Goal: Transaction & Acquisition: Purchase product/service

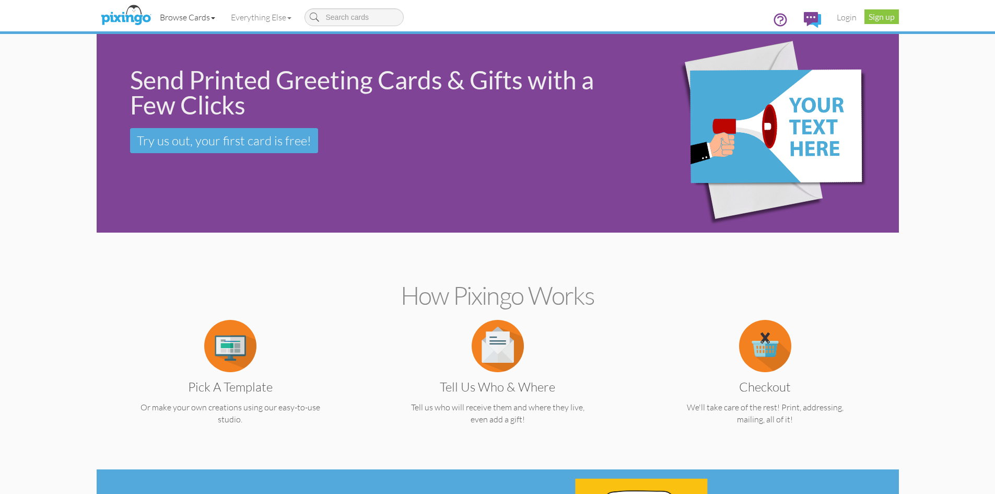
click at [202, 16] on link "Browse Cards" at bounding box center [187, 17] width 71 height 26
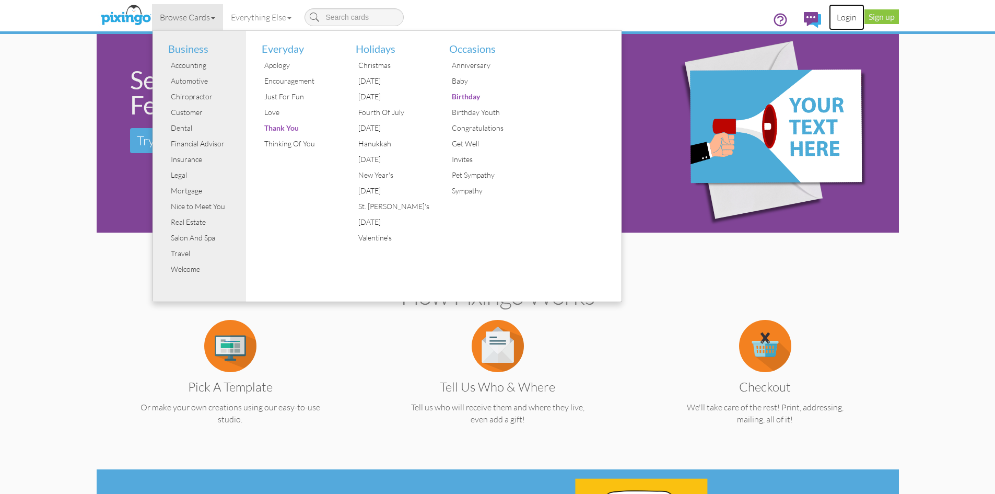
click at [848, 20] on link "Login" at bounding box center [847, 17] width 36 height 26
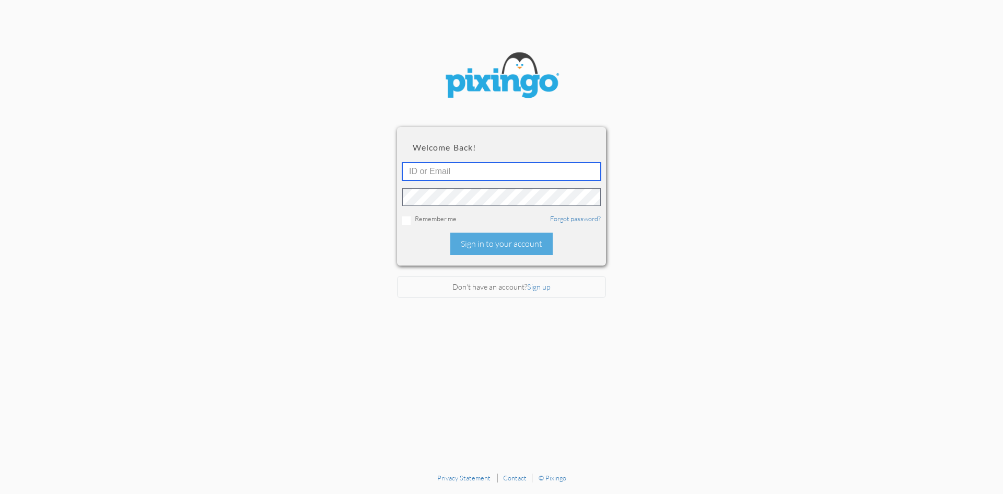
type input "6042"
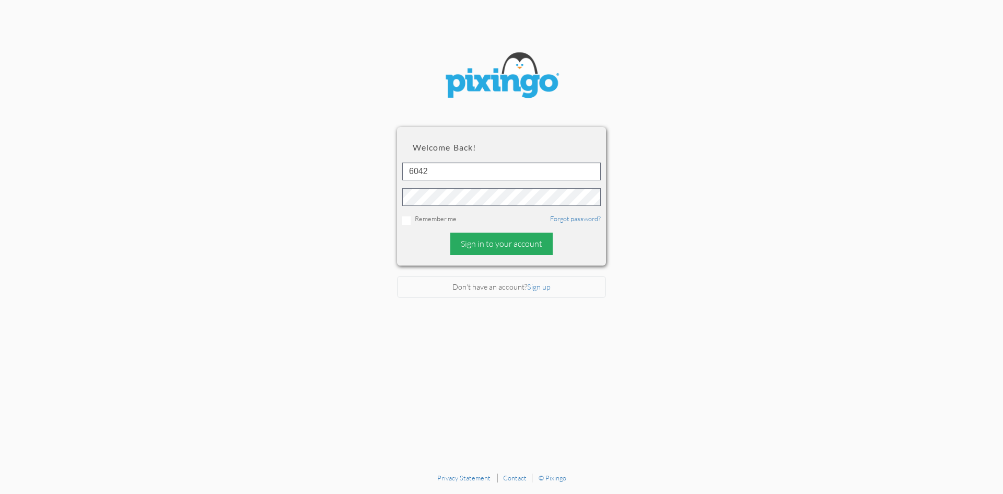
click at [473, 235] on div "Sign in to your account" at bounding box center [501, 244] width 102 height 22
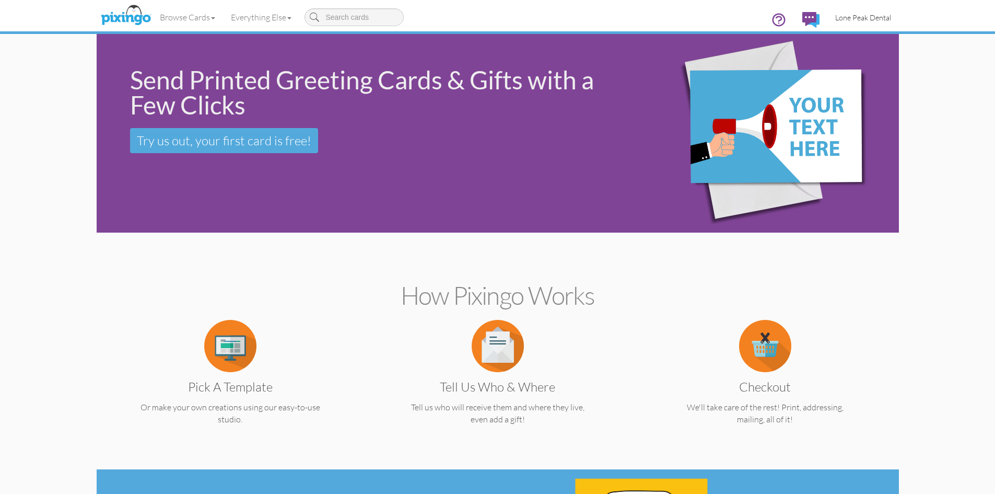
click at [839, 16] on span "Lone Peak Dental" at bounding box center [863, 17] width 56 height 9
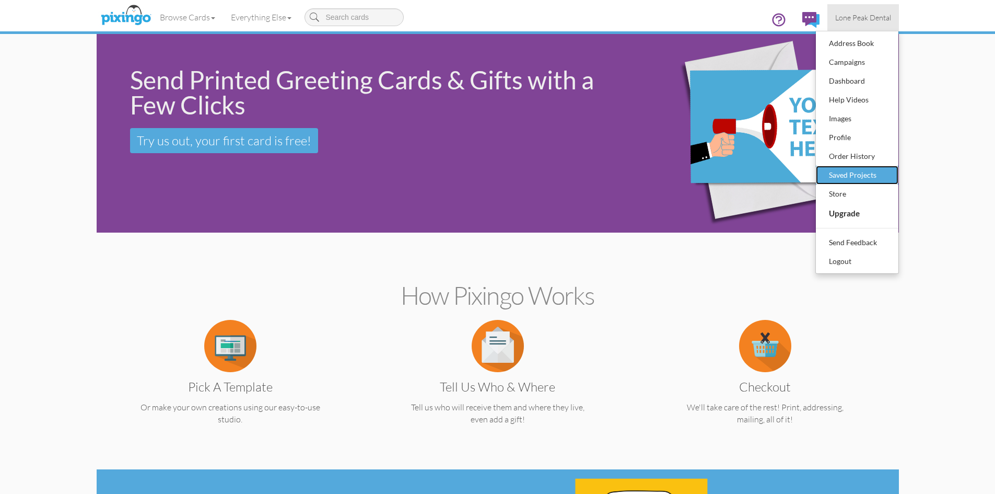
click at [856, 177] on div "Saved Projects" at bounding box center [858, 175] width 62 height 16
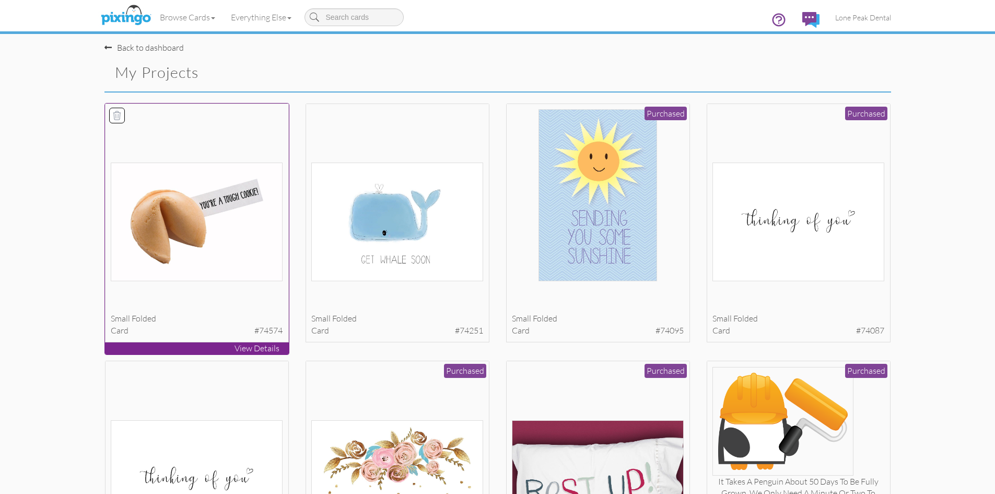
click at [211, 190] on img at bounding box center [197, 222] width 172 height 119
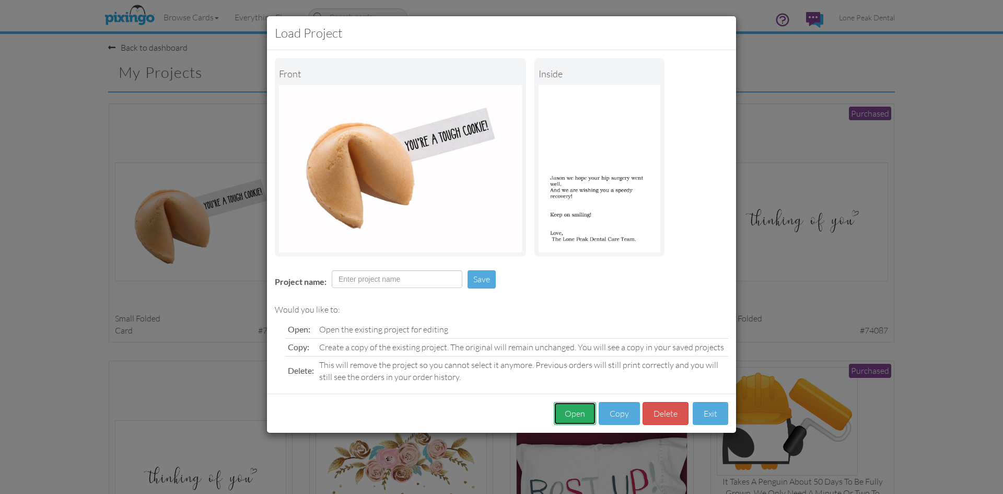
click at [577, 409] on button "Open" at bounding box center [575, 414] width 42 height 24
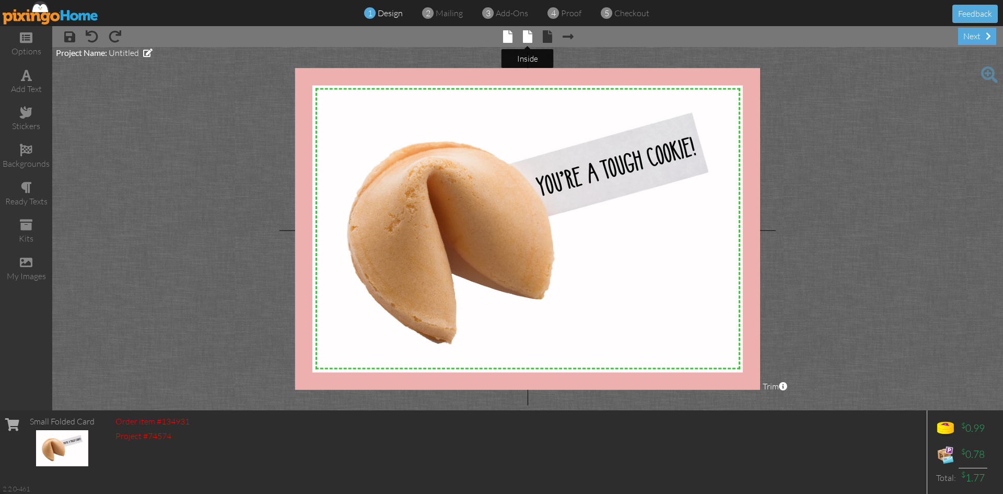
click at [527, 37] on span at bounding box center [527, 36] width 9 height 13
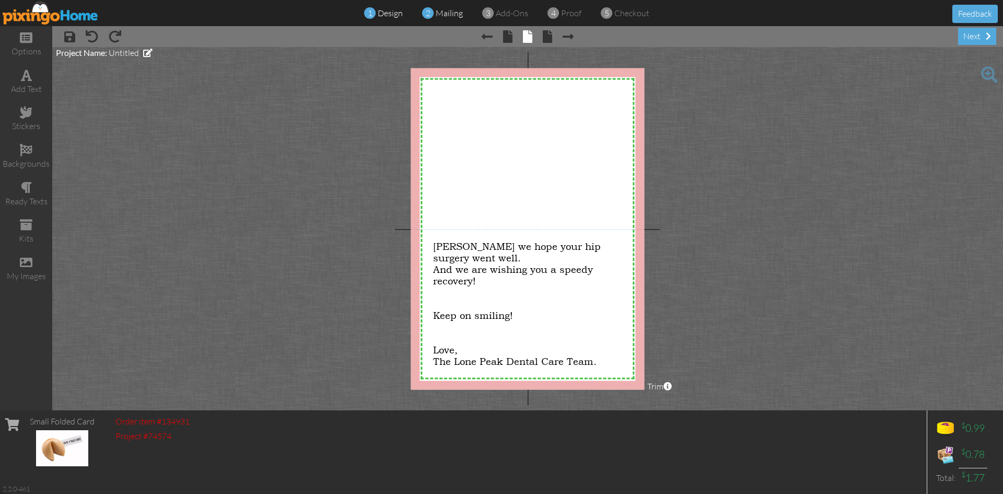
click at [451, 18] on div "2 mailing" at bounding box center [445, 13] width 35 height 12
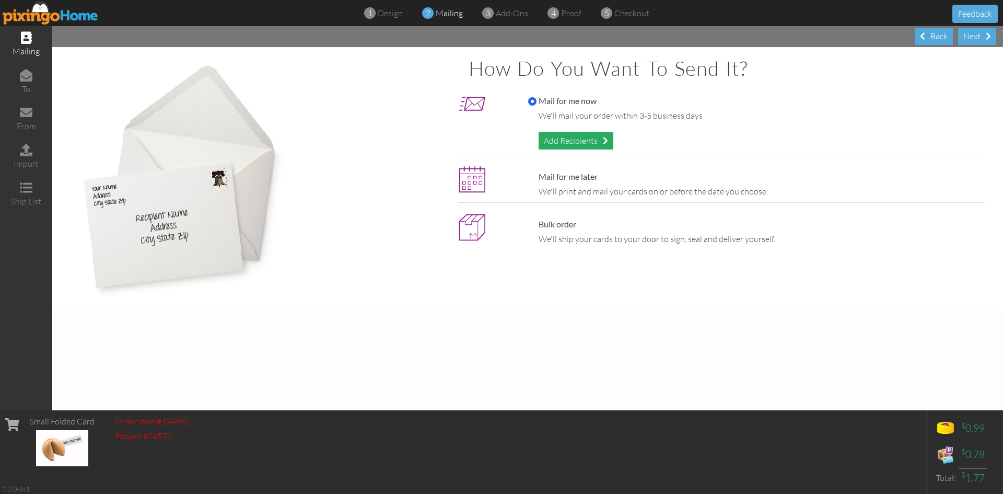
click at [567, 144] on div "Add Recipients" at bounding box center [576, 140] width 75 height 17
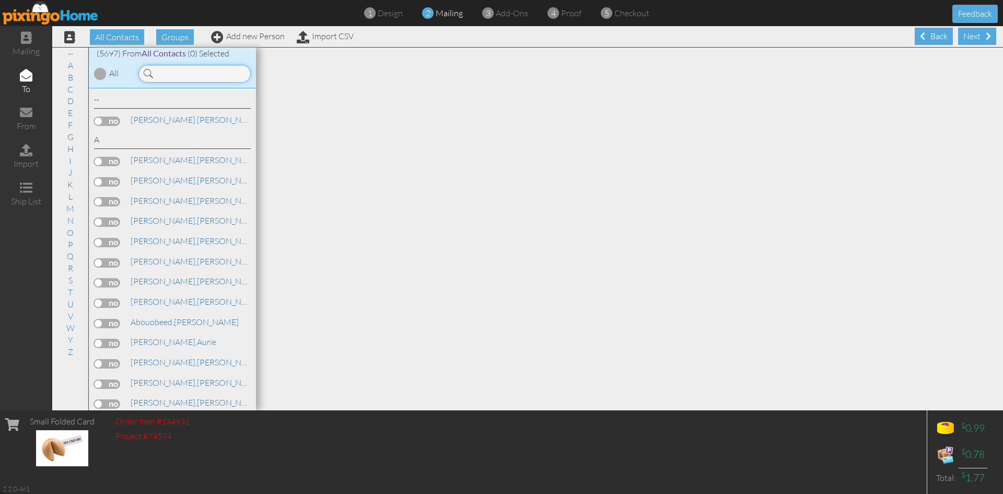
click at [186, 73] on input at bounding box center [194, 74] width 112 height 18
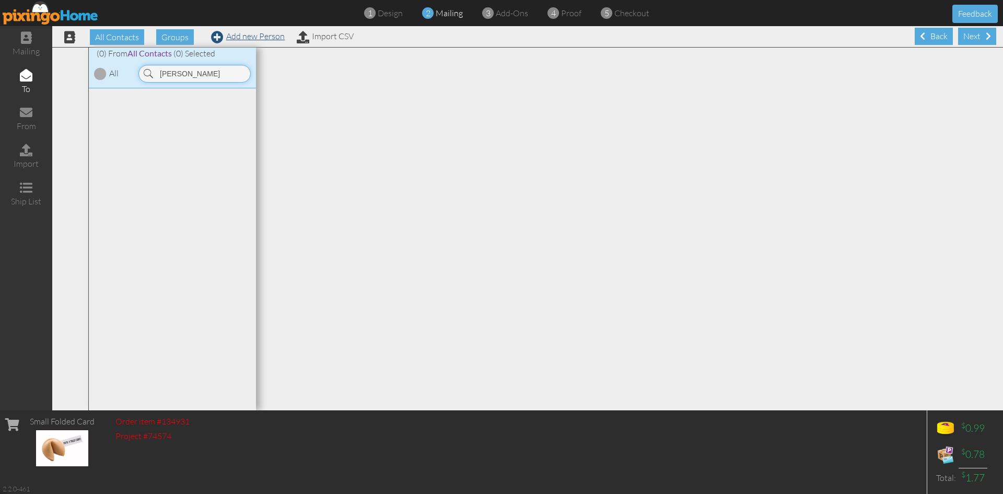
type input "jason jacobs"
click at [219, 36] on span at bounding box center [217, 37] width 13 height 13
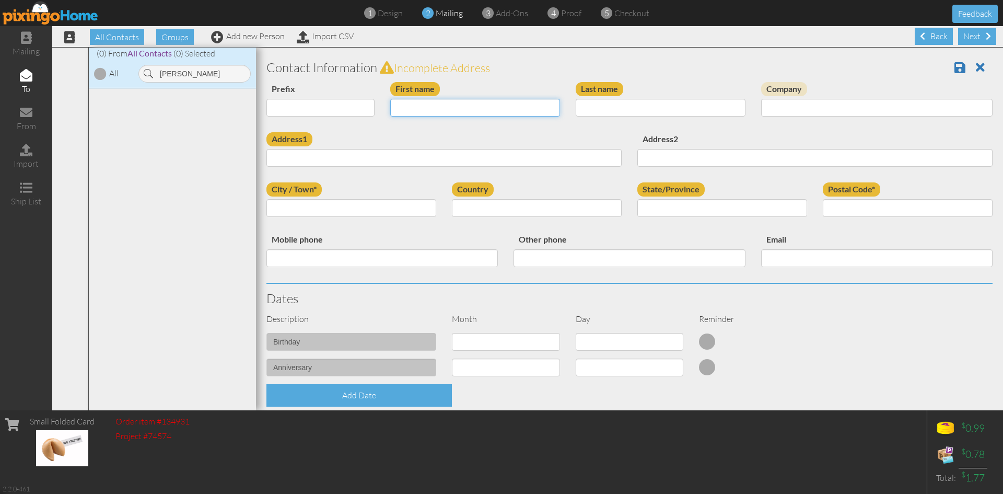
click at [468, 110] on input "First name" at bounding box center [475, 108] width 170 height 18
type input "[PERSON_NAME]"
type input "Jacobs"
click at [421, 157] on input "Address1" at bounding box center [443, 158] width 355 height 18
type input "8483 S 1275 E"
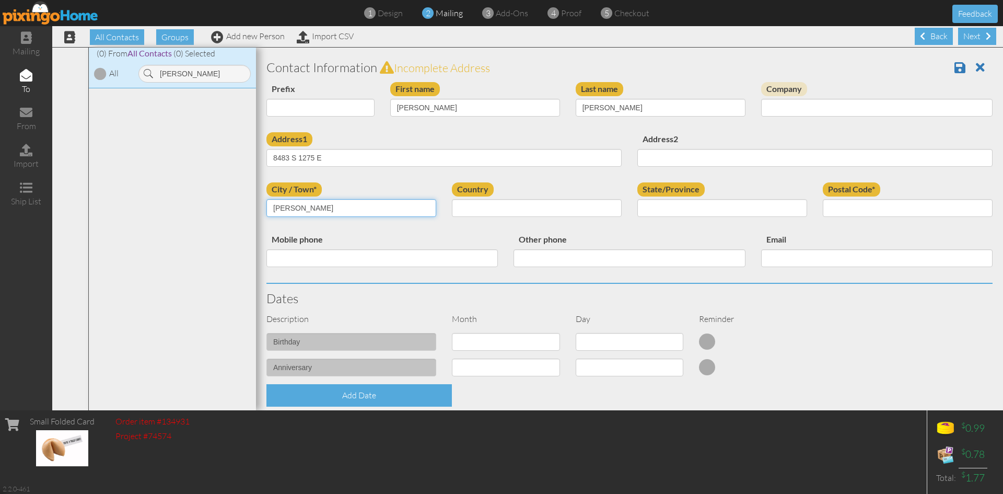
type input "[PERSON_NAME]"
select select "object:20221"
click at [737, 204] on select "AA (Military) AE (Military) Alabama Alaska American Samoa AP (Military) Arizona…" at bounding box center [722, 208] width 170 height 18
select select "object:20520"
click at [637, 199] on select "AA (Military) AE (Military) Alabama Alaska American Samoa AP (Military) Arizona…" at bounding box center [722, 208] width 170 height 18
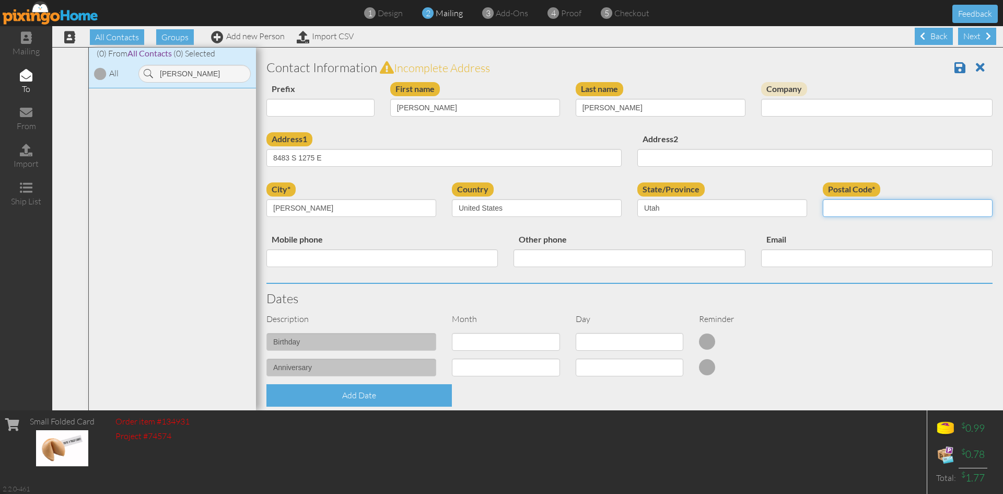
click at [847, 203] on input "Postal Code*" at bounding box center [908, 208] width 170 height 18
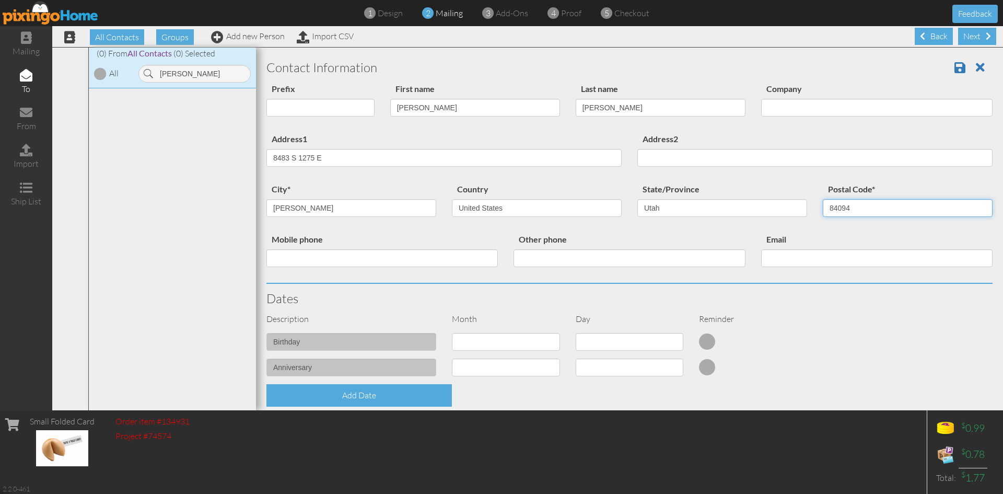
type input "84094"
click at [802, 344] on div at bounding box center [753, 341] width 124 height 17
click at [404, 266] on input "Mobile phone" at bounding box center [381, 258] width 231 height 18
type input "5"
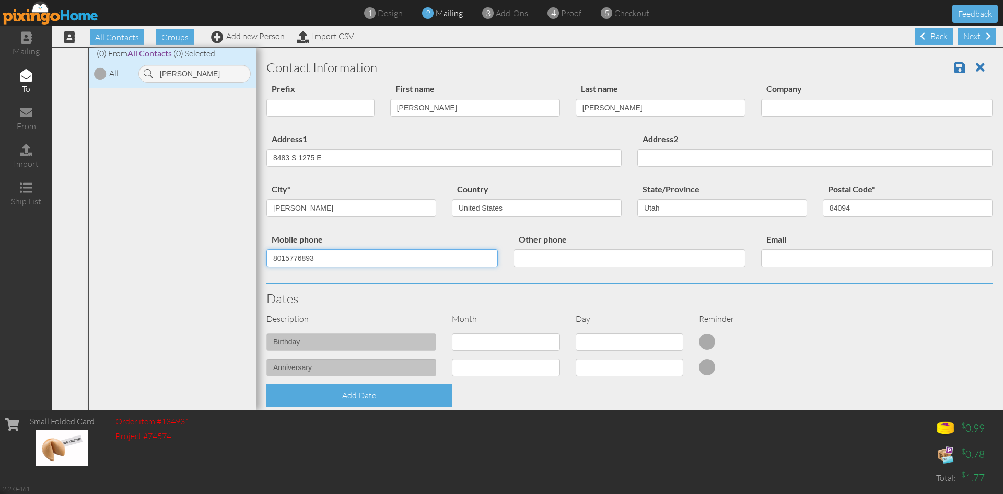
type input "8015776893"
click at [480, 293] on h3 "Dates" at bounding box center [629, 299] width 726 height 14
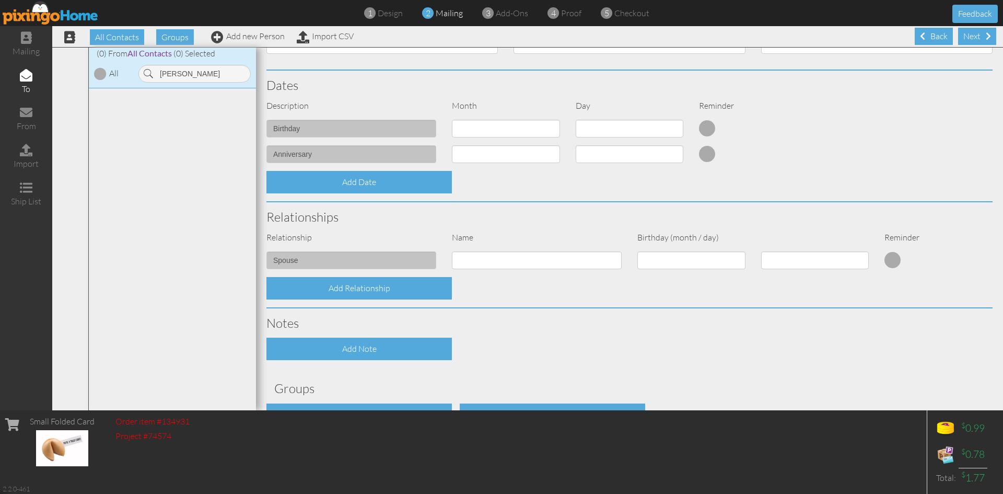
scroll to position [282, 0]
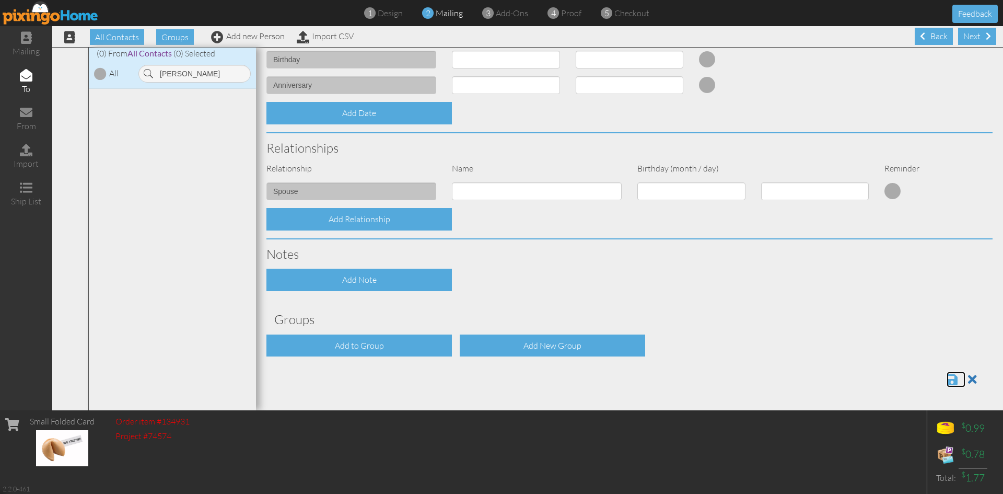
click at [947, 379] on span at bounding box center [952, 379] width 11 height 13
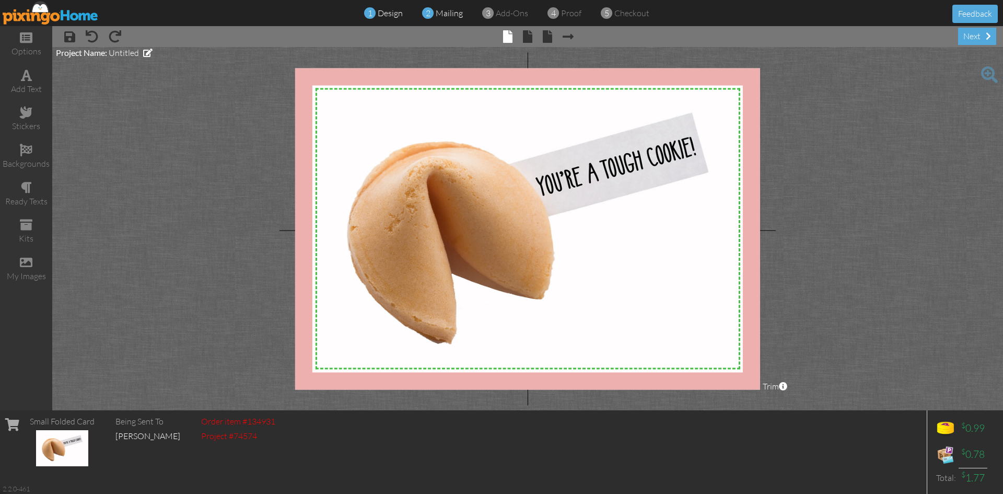
click at [438, 13] on span "mailing" at bounding box center [449, 13] width 27 height 10
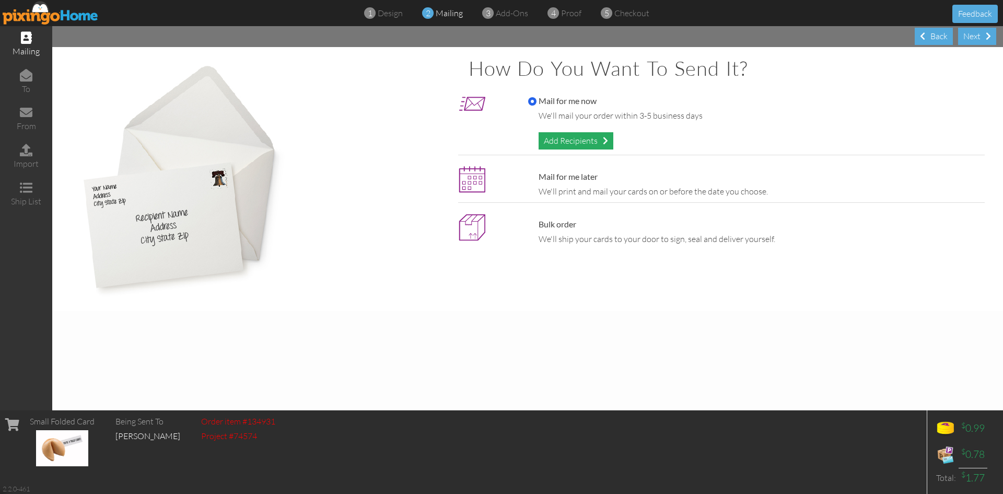
click at [586, 136] on div "Add Recipients" at bounding box center [576, 140] width 75 height 17
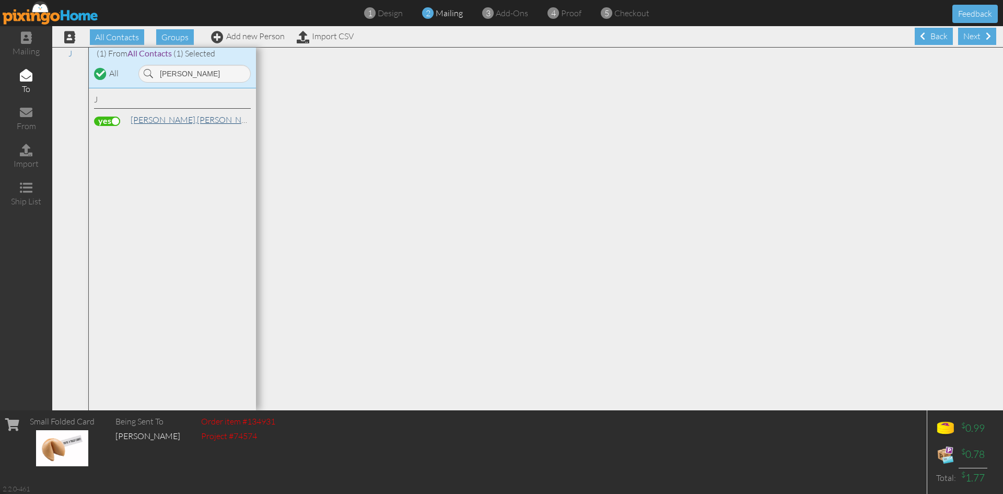
type input "[PERSON_NAME]"
click at [143, 119] on span "[PERSON_NAME]," at bounding box center [164, 119] width 66 height 10
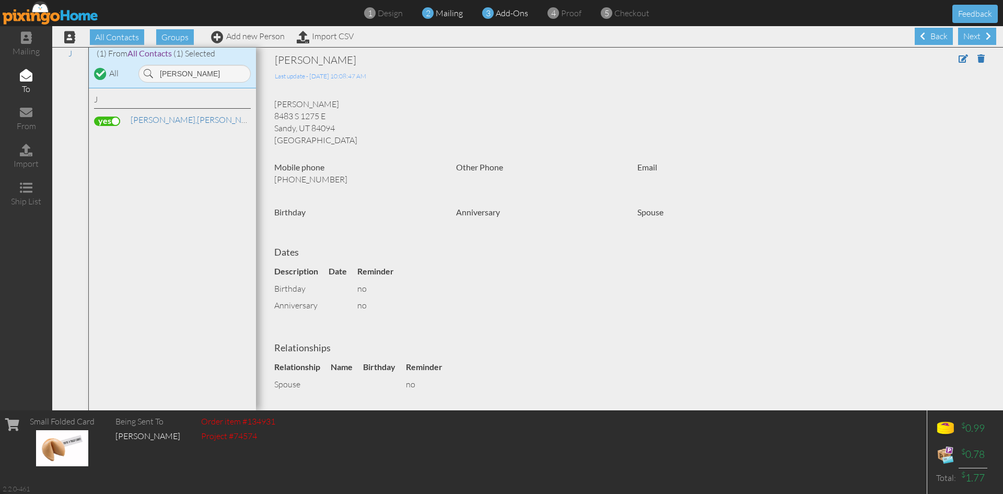
click at [501, 14] on span "add-ons" at bounding box center [512, 13] width 32 height 10
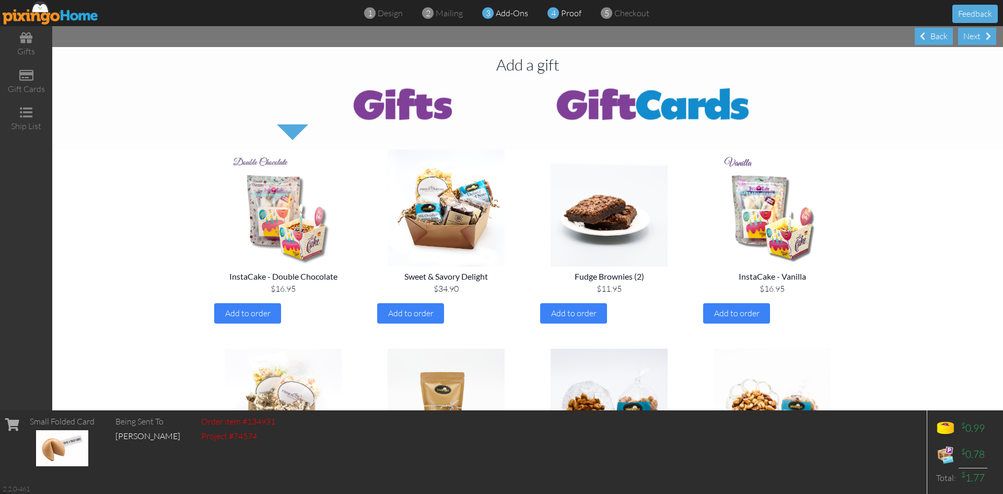
click at [568, 14] on span "proof" at bounding box center [571, 13] width 20 height 10
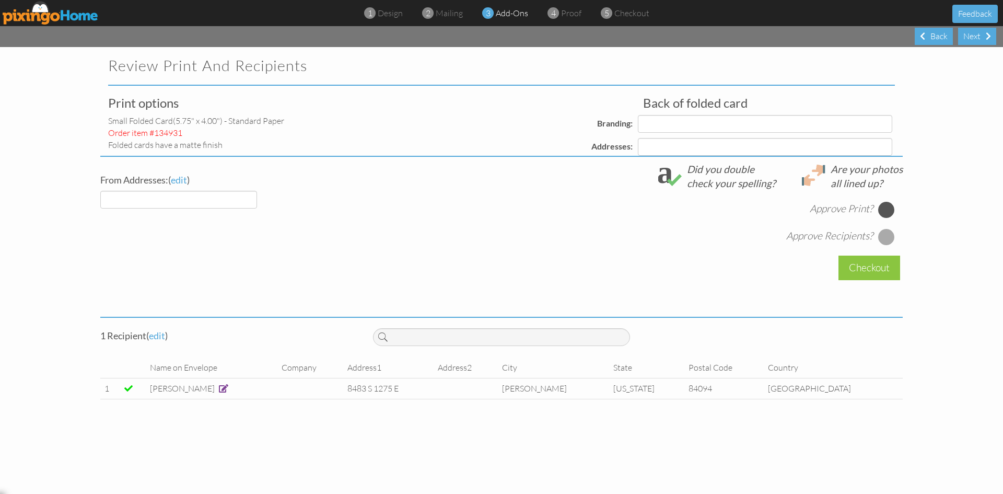
select select "object:17472"
select select "object:17477"
select select "object:17476"
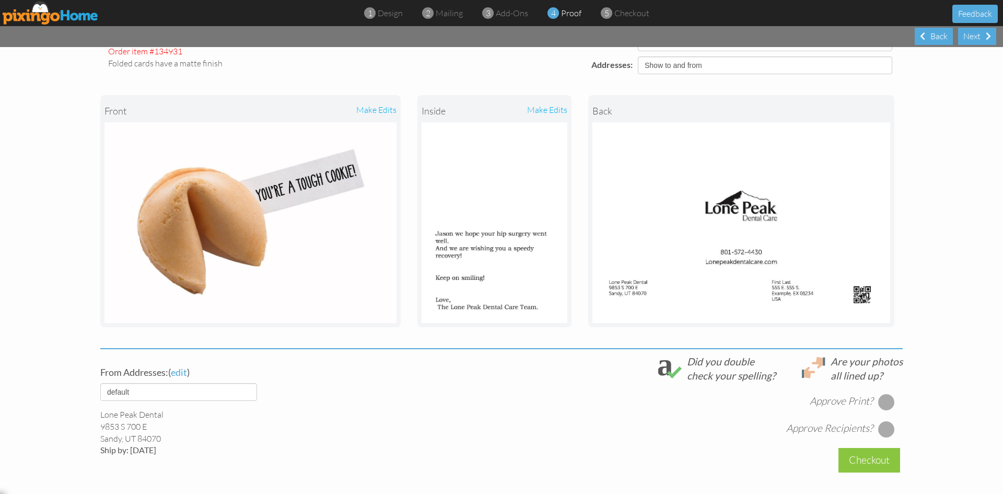
scroll to position [200, 0]
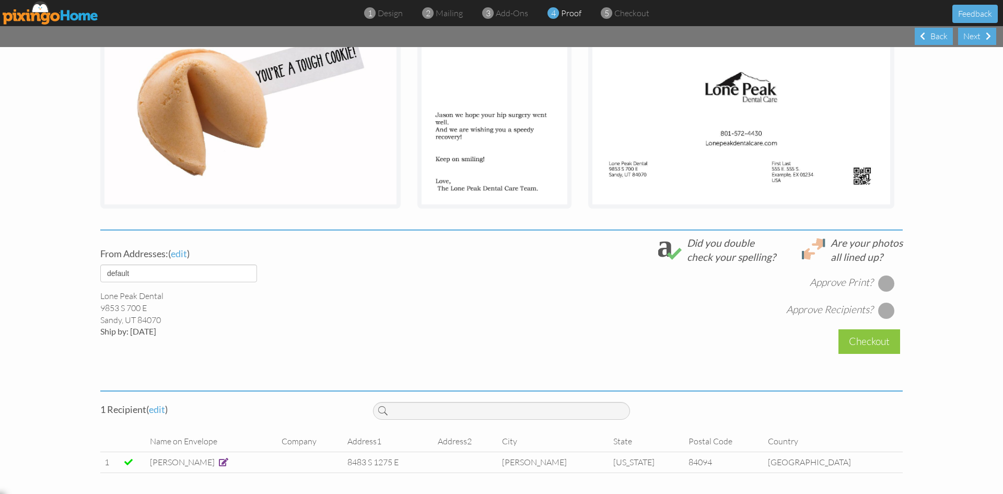
click at [881, 288] on div at bounding box center [886, 283] width 17 height 17
click at [883, 311] on div at bounding box center [886, 310] width 17 height 17
click at [874, 344] on div "Checkout" at bounding box center [870, 341] width 62 height 25
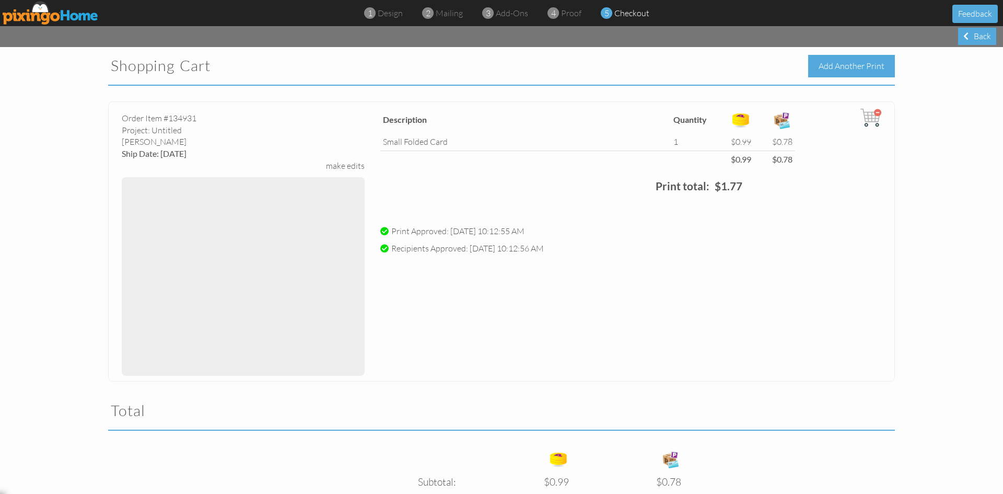
click at [842, 66] on div "Add Another Print" at bounding box center [851, 66] width 87 height 22
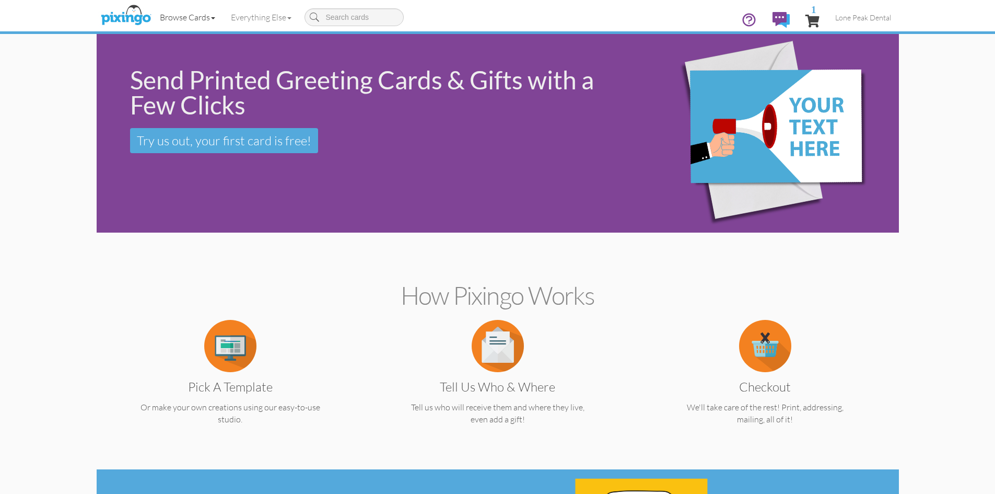
click at [217, 20] on link "Browse Cards" at bounding box center [187, 17] width 71 height 26
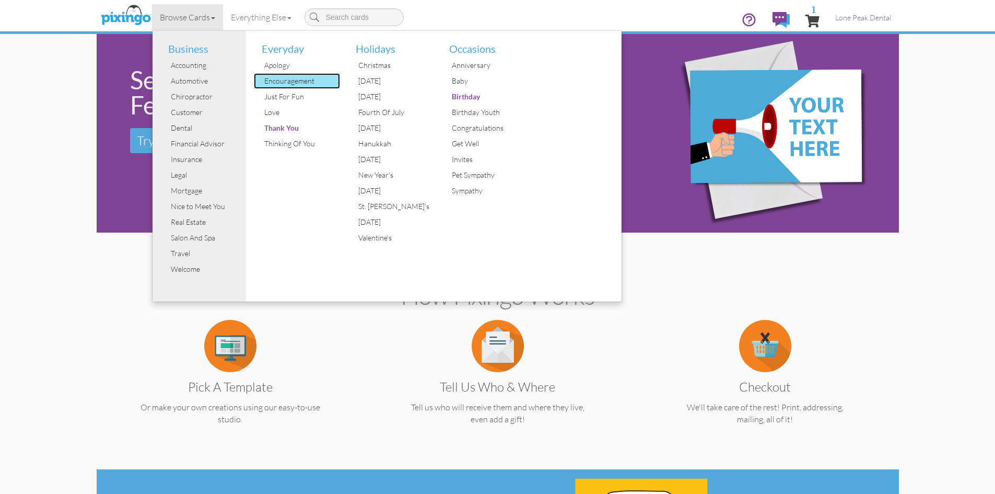
click at [279, 85] on div "Encouragement" at bounding box center [301, 81] width 78 height 16
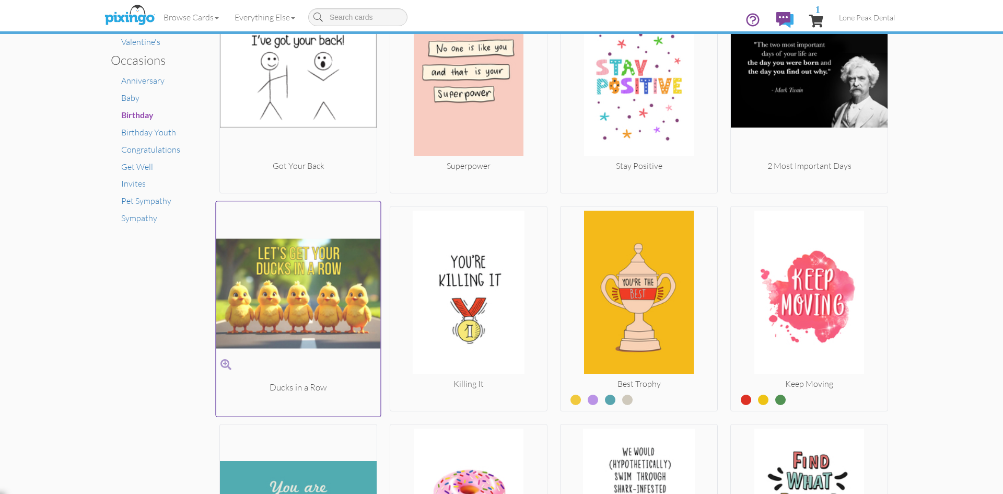
scroll to position [784, 0]
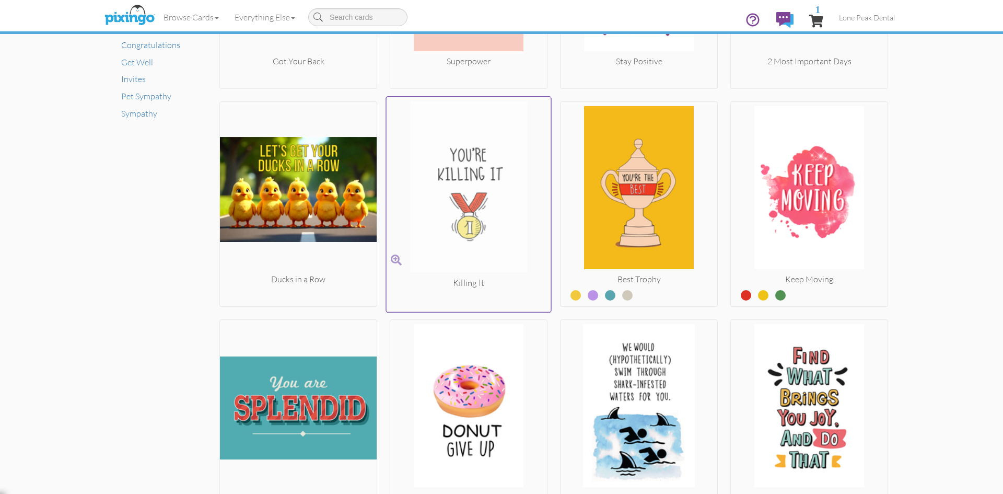
click at [471, 202] on img at bounding box center [469, 189] width 165 height 176
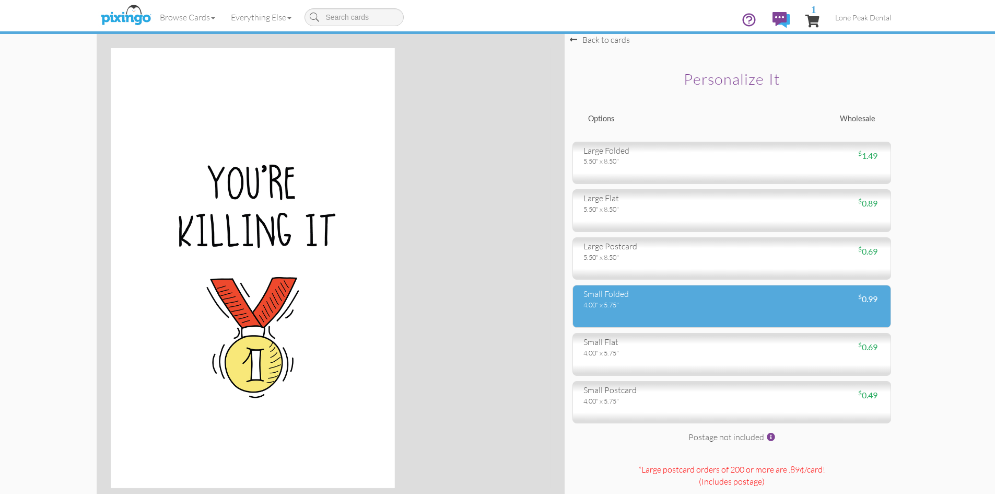
click at [630, 301] on div "4.00" x 5.75"" at bounding box center [654, 304] width 141 height 9
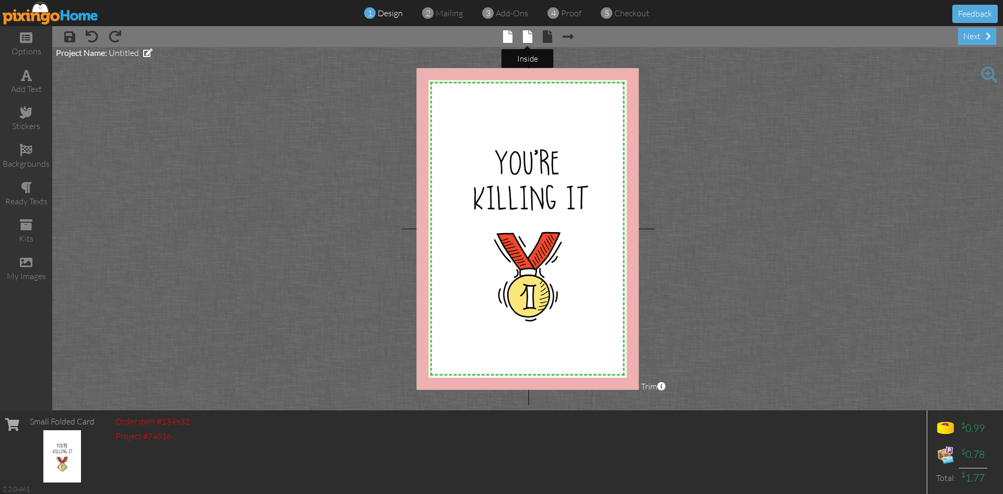
click at [525, 33] on span at bounding box center [527, 36] width 9 height 13
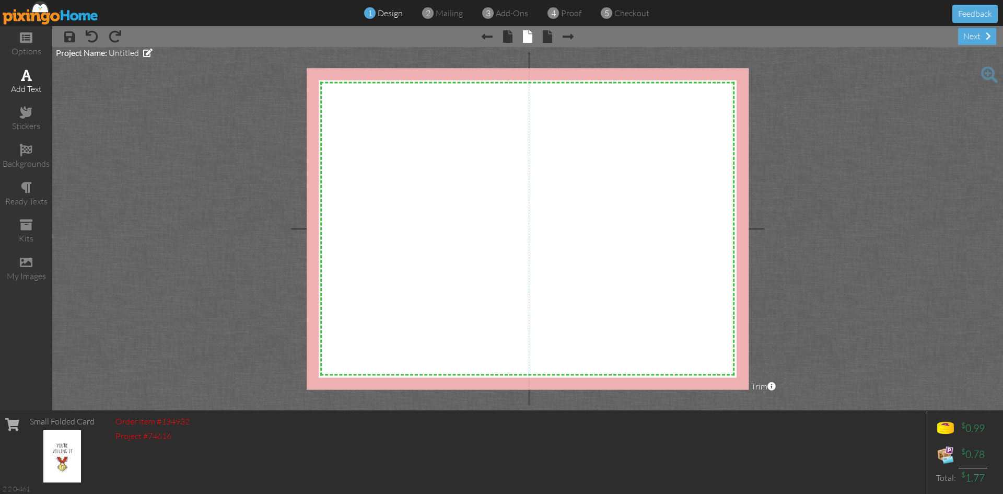
click at [26, 78] on span at bounding box center [26, 75] width 11 height 13
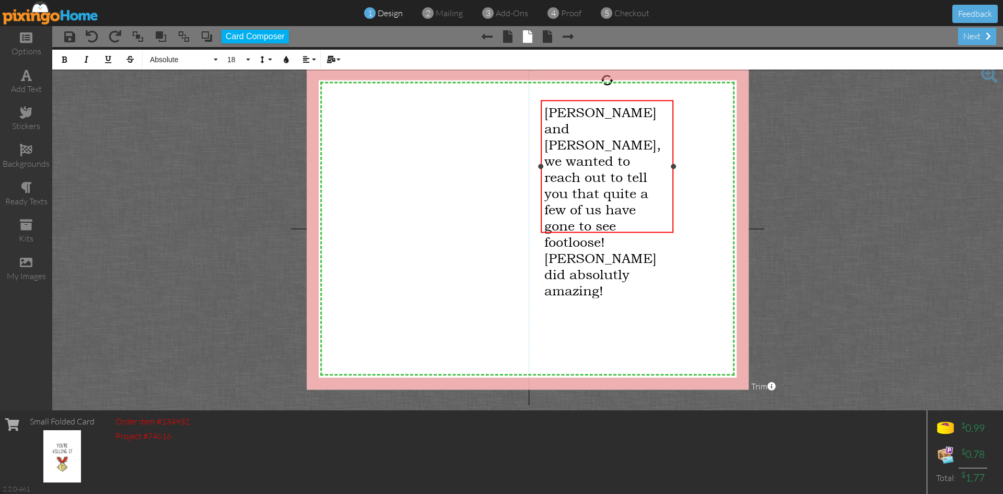
click at [613, 183] on span "[PERSON_NAME] and [PERSON_NAME], we wanted to reach out to tell you that quite …" at bounding box center [602, 201] width 117 height 194
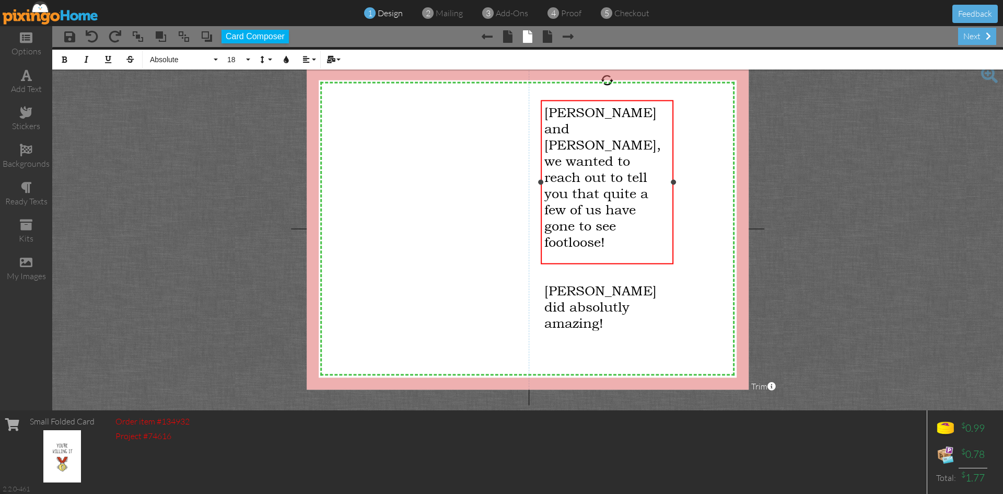
click at [649, 142] on span "[PERSON_NAME] and [PERSON_NAME], we wanted to reach out to tell you that quite …" at bounding box center [602, 177] width 117 height 146
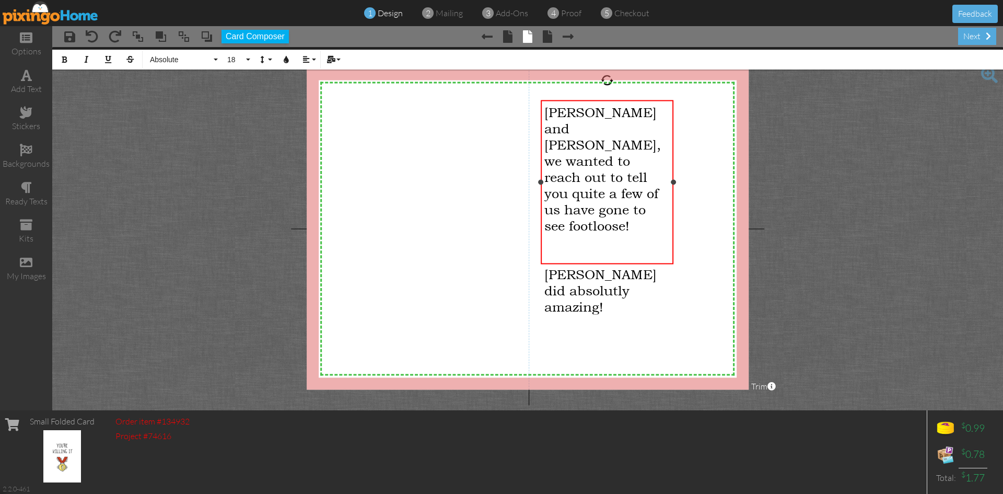
click at [608, 192] on span "[PERSON_NAME] and [PERSON_NAME], we wanted to reach out to tell you quite a few…" at bounding box center [602, 169] width 117 height 130
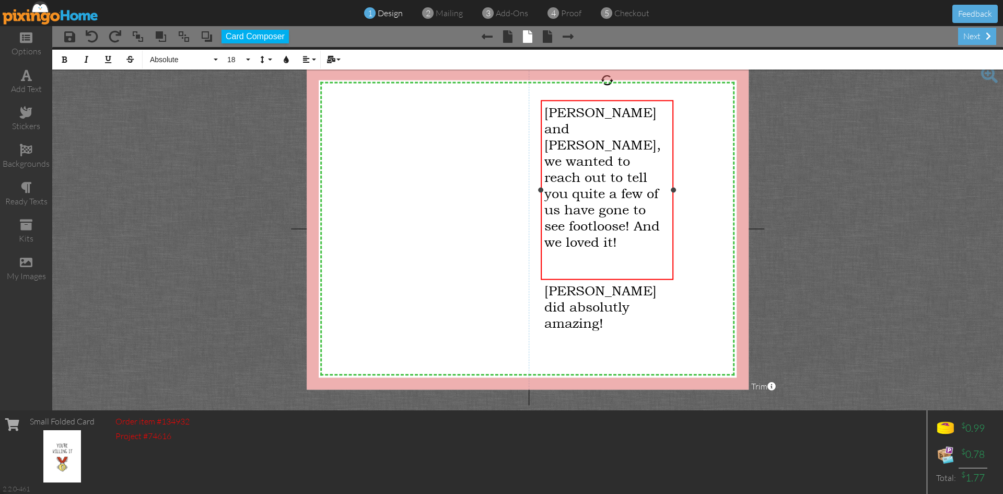
click at [606, 282] on span "[PERSON_NAME] did absolutly amazing!" at bounding box center [600, 306] width 112 height 49
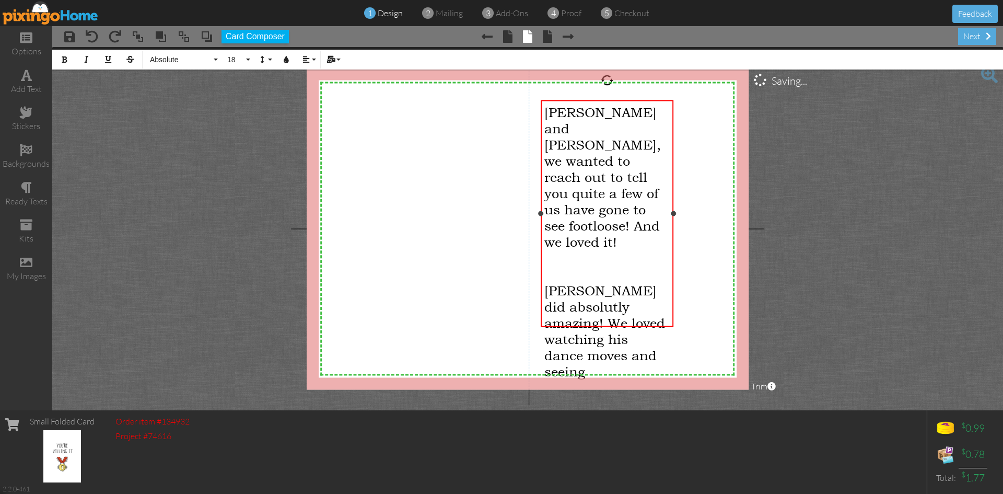
click at [564, 287] on span "[PERSON_NAME] did absolutly amazing! We loved watching his dance moves and seei…" at bounding box center [604, 330] width 121 height 97
click at [552, 396] on div "​" at bounding box center [606, 404] width 125 height 16
click at [574, 396] on span "Love the Lone Peak Dental Team" at bounding box center [606, 412] width 124 height 32
click at [601, 319] on div "[PERSON_NAME] did absolutely amazing! We loved seeing his dance moves and great…" at bounding box center [606, 330] width 125 height 97
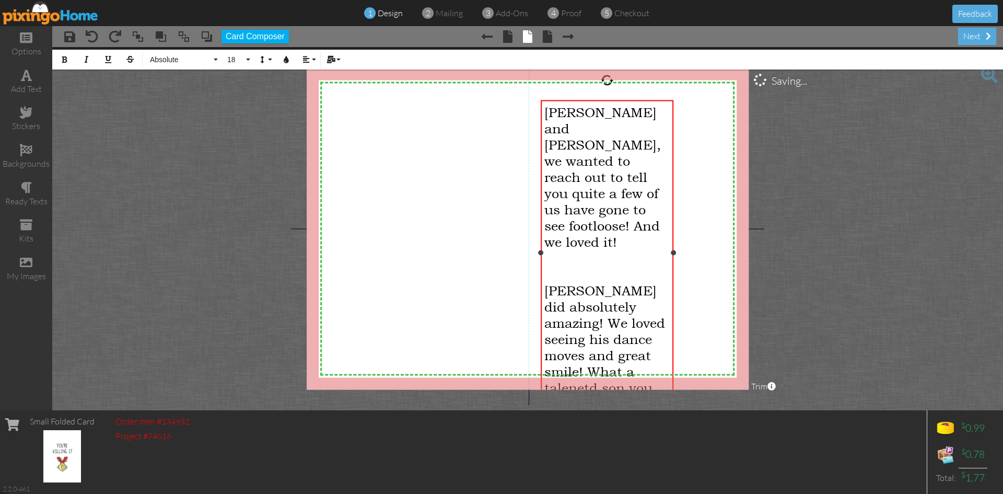
click at [555, 266] on div "​" at bounding box center [606, 274] width 125 height 16
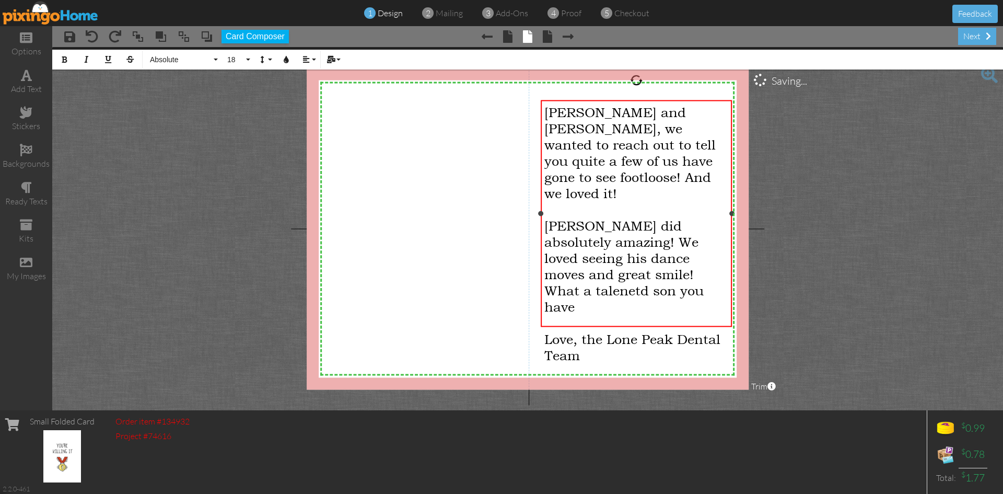
drag, startPoint x: 671, startPoint y: 245, endPoint x: 730, endPoint y: 244, distance: 58.5
click at [730, 244] on div "[PERSON_NAME] and [PERSON_NAME], we wanted to reach out to tell you quite a few…" at bounding box center [636, 213] width 191 height 227
click at [594, 315] on div "​" at bounding box center [635, 323] width 183 height 16
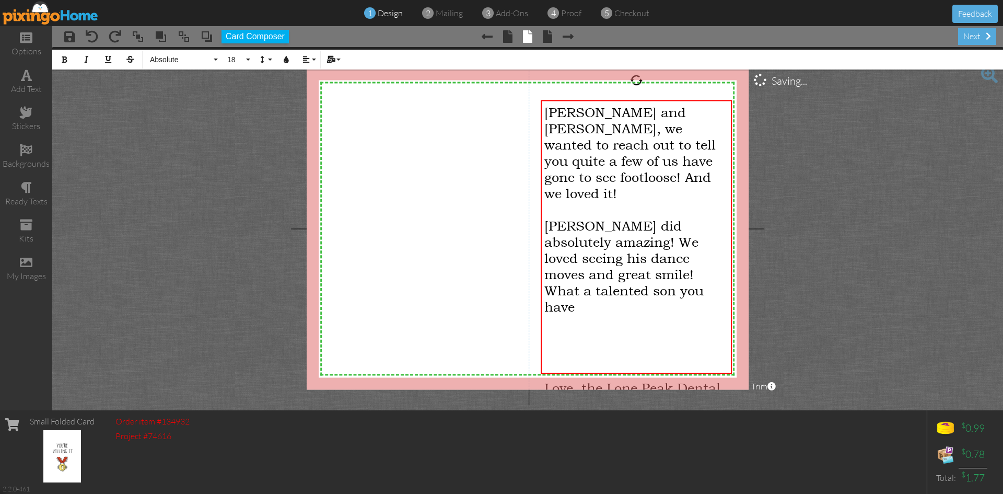
click at [860, 262] on project-studio-wrapper "X X X X X X X X X X X X X X X X X X X X X X X X X X X X X X X X X X X X X X X X…" at bounding box center [527, 228] width 951 height 363
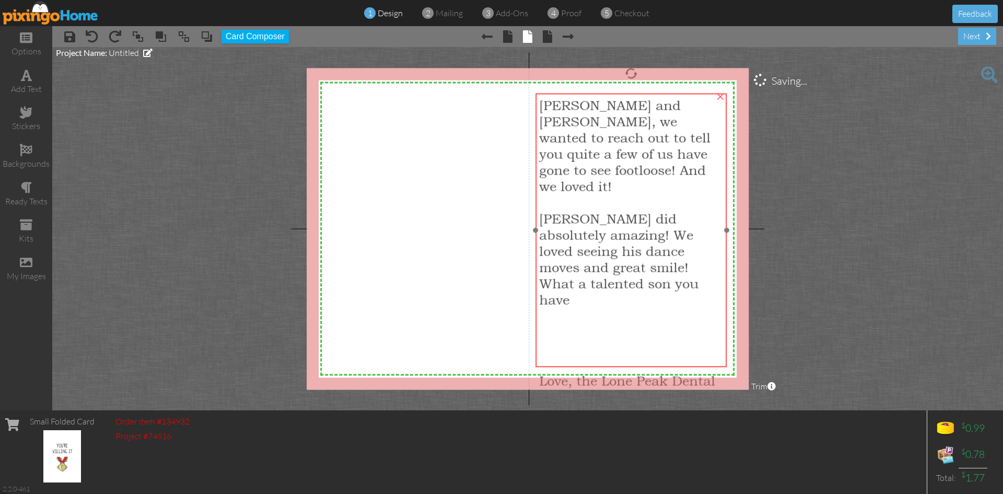
drag, startPoint x: 643, startPoint y: 102, endPoint x: 638, endPoint y: 95, distance: 8.6
click at [638, 95] on div "[PERSON_NAME] and [PERSON_NAME], we wanted to reach out to tell you quite a few…" at bounding box center [631, 251] width 191 height 315
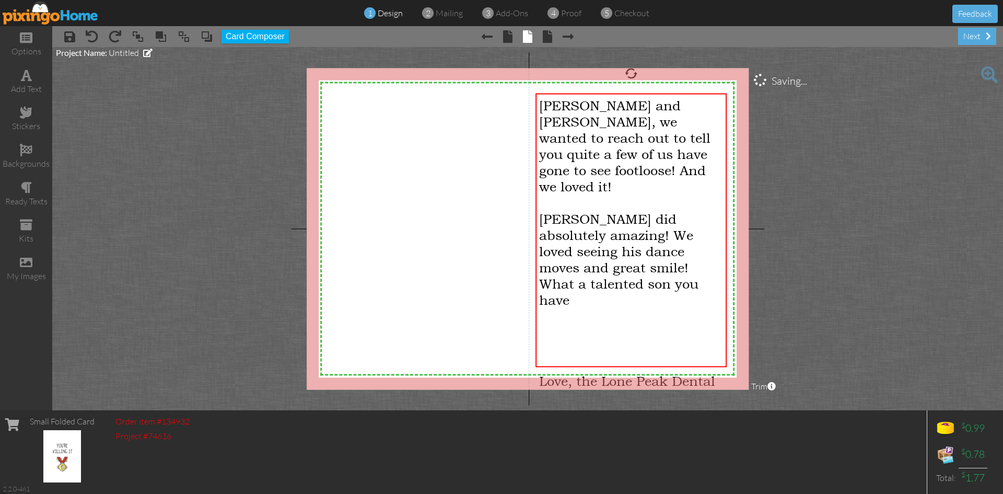
click at [843, 205] on project-studio-wrapper "X X X X X X X X X X X X X X X X X X X X X X X X X X X X X X X X X X X X X X X X…" at bounding box center [527, 228] width 951 height 363
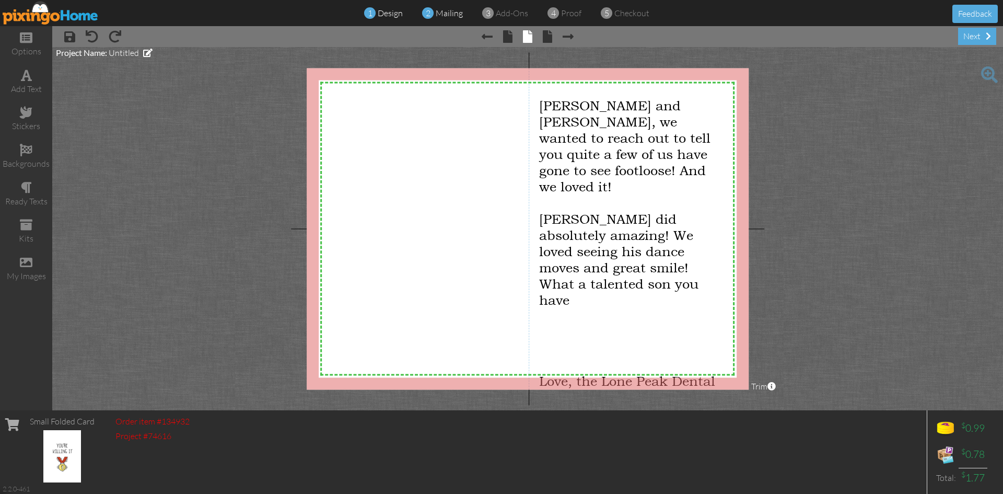
click at [444, 17] on span "mailing" at bounding box center [449, 13] width 27 height 10
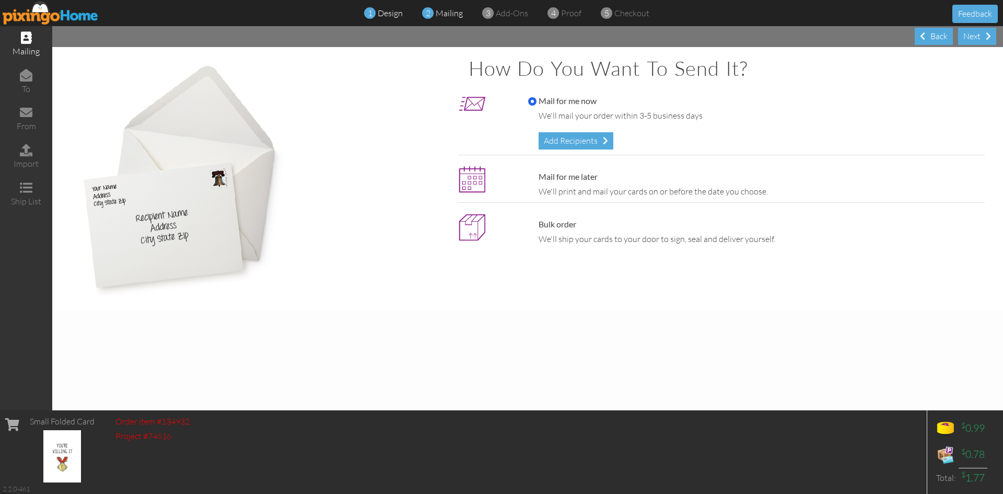
click at [372, 9] on span "1" at bounding box center [370, 13] width 5 height 12
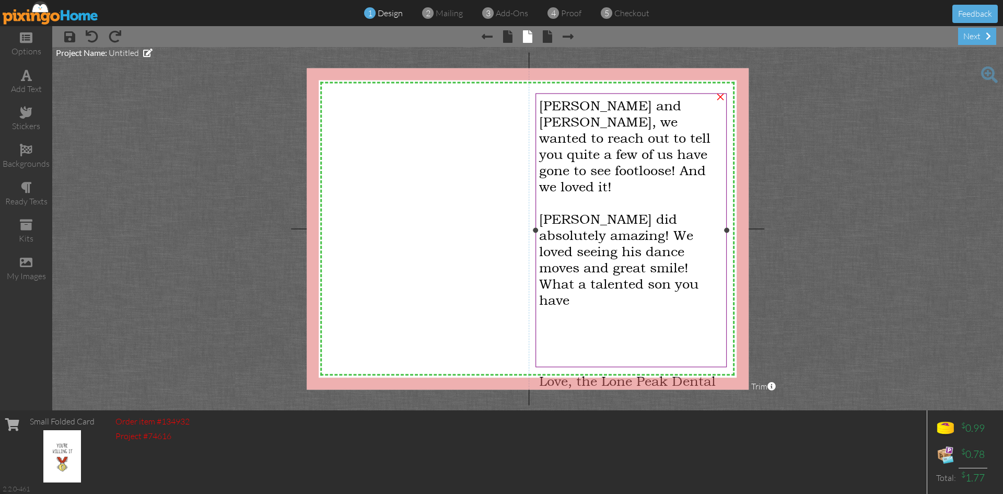
click at [604, 269] on div "[PERSON_NAME] did absolutely amazing! We loved seeing his dance moves and great…" at bounding box center [630, 259] width 183 height 97
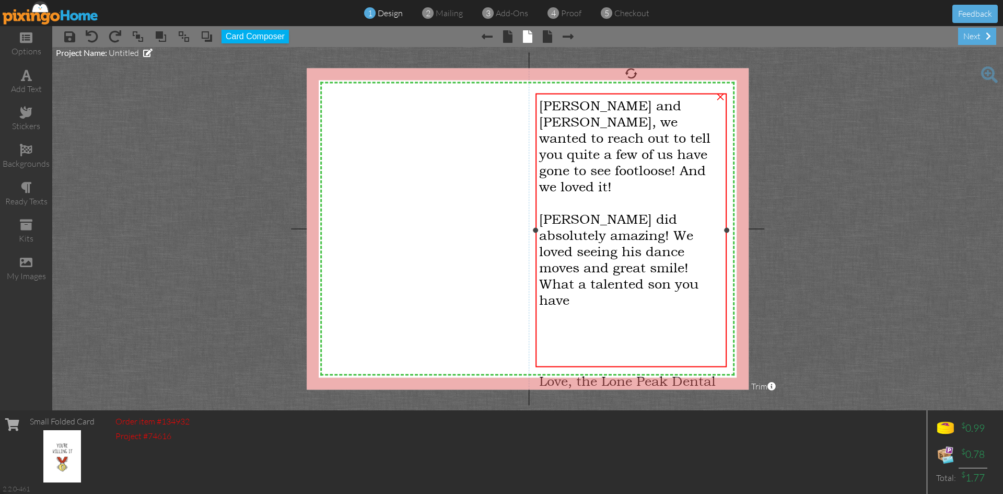
click at [602, 262] on span "[PERSON_NAME] did absolutely amazing! We loved seeing his dance moves and great…" at bounding box center [618, 259] width 159 height 97
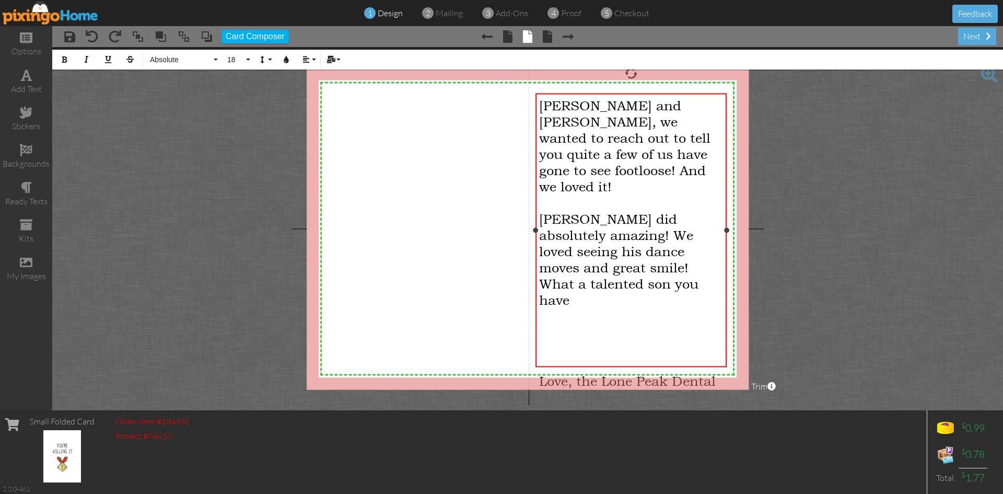
click at [602, 262] on span "[PERSON_NAME] did absolutely amazing! We loved seeing his dance moves and great…" at bounding box center [618, 259] width 159 height 97
click at [574, 373] on span "Love, the Lone Peak Dental Team" at bounding box center [627, 389] width 177 height 32
click at [583, 373] on span "Love, the Lone Peak Dental Team." at bounding box center [627, 389] width 177 height 32
click at [447, 11] on span "mailing" at bounding box center [449, 13] width 27 height 10
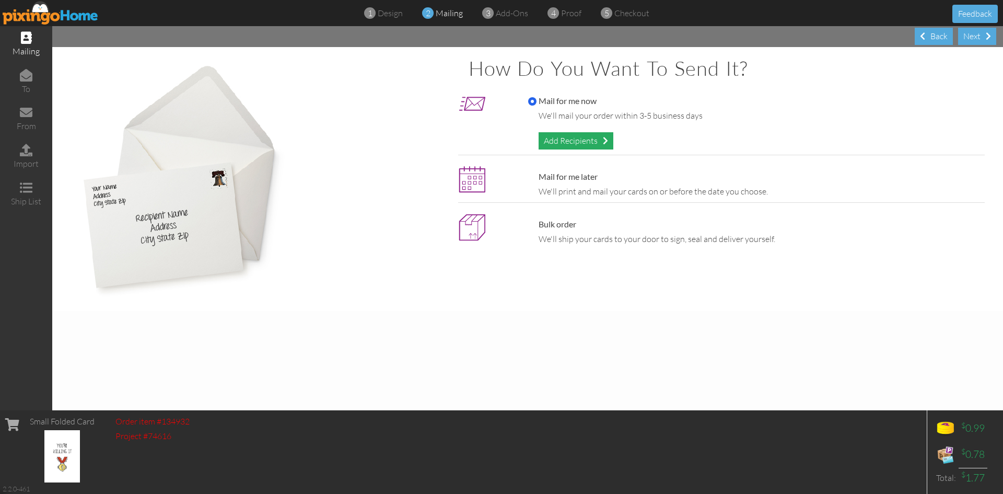
click at [590, 143] on div "Add Recipients" at bounding box center [576, 140] width 75 height 17
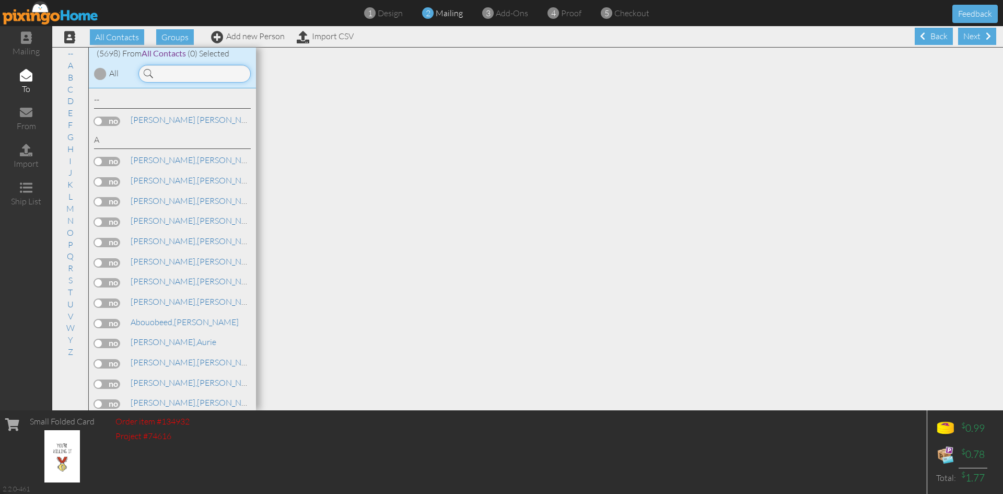
click at [175, 70] on input at bounding box center [194, 74] width 112 height 18
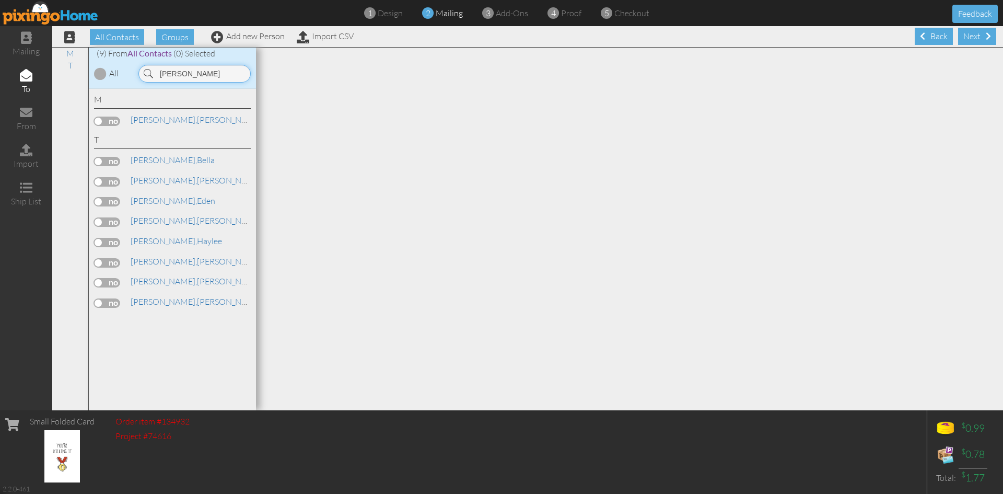
type input "[PERSON_NAME]"
click at [101, 264] on label at bounding box center [107, 262] width 26 height 9
click at [0, 0] on input "checkbox" at bounding box center [0, 0] width 0 height 0
click at [964, 38] on div "Next" at bounding box center [977, 36] width 38 height 17
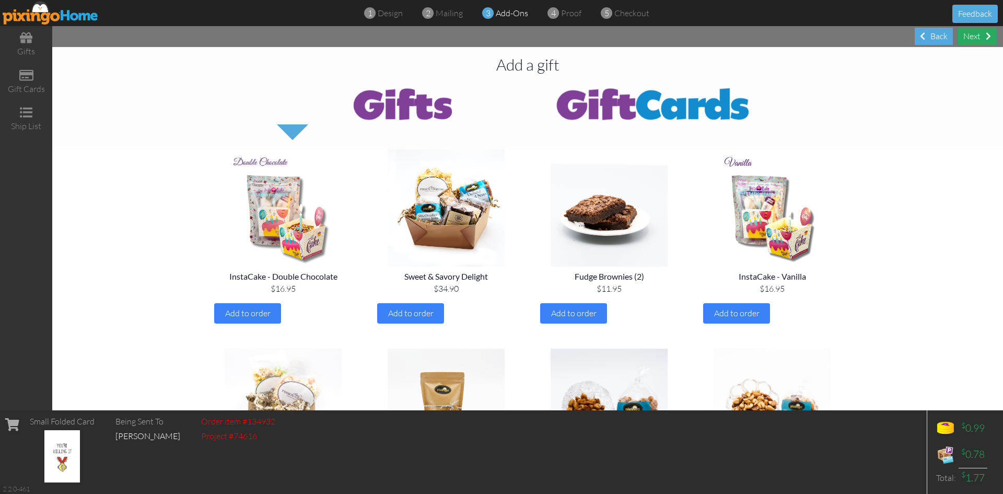
click at [977, 40] on div "Next" at bounding box center [977, 36] width 38 height 17
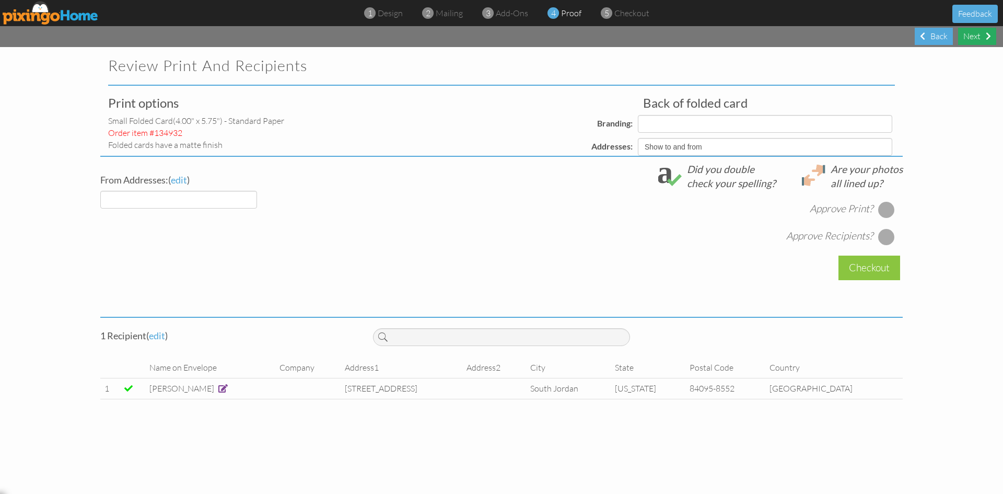
select select "object:30281"
select select "object:30292"
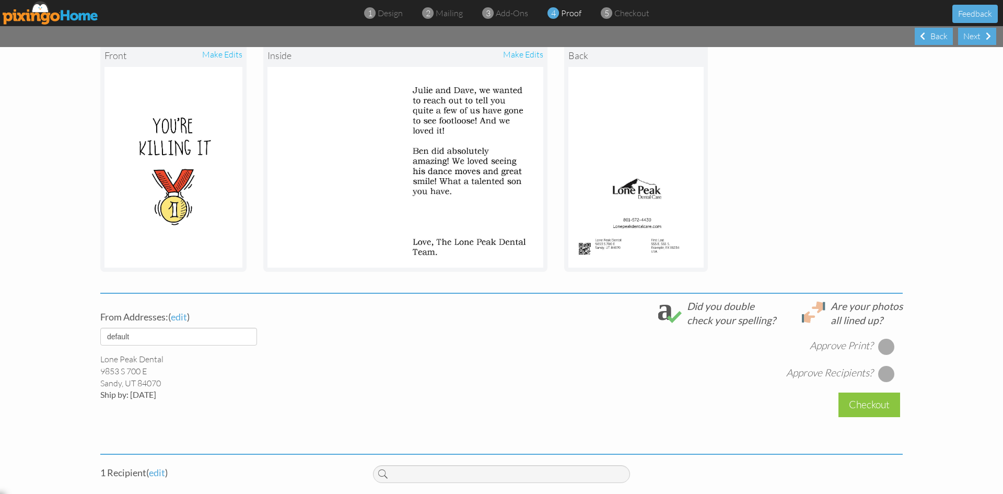
scroll to position [157, 0]
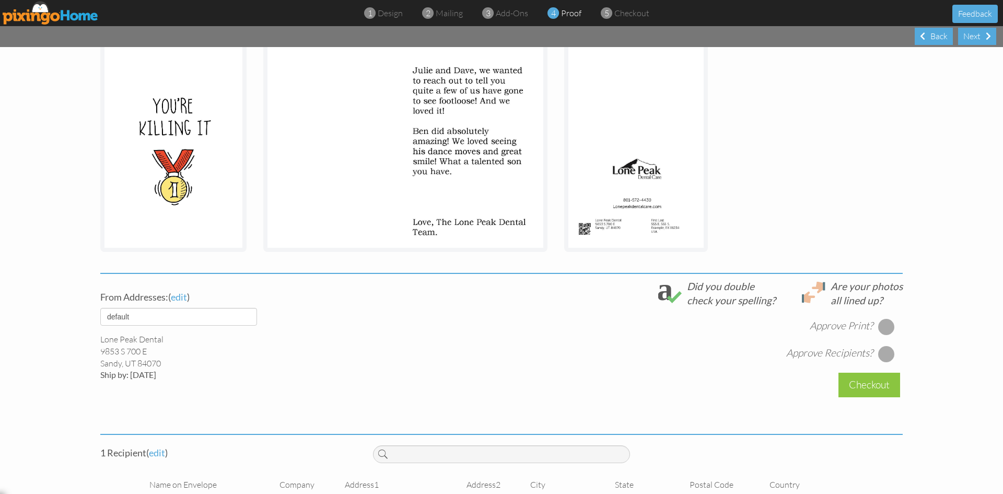
click at [878, 329] on div at bounding box center [886, 326] width 17 height 17
click at [878, 353] on div at bounding box center [886, 353] width 17 height 17
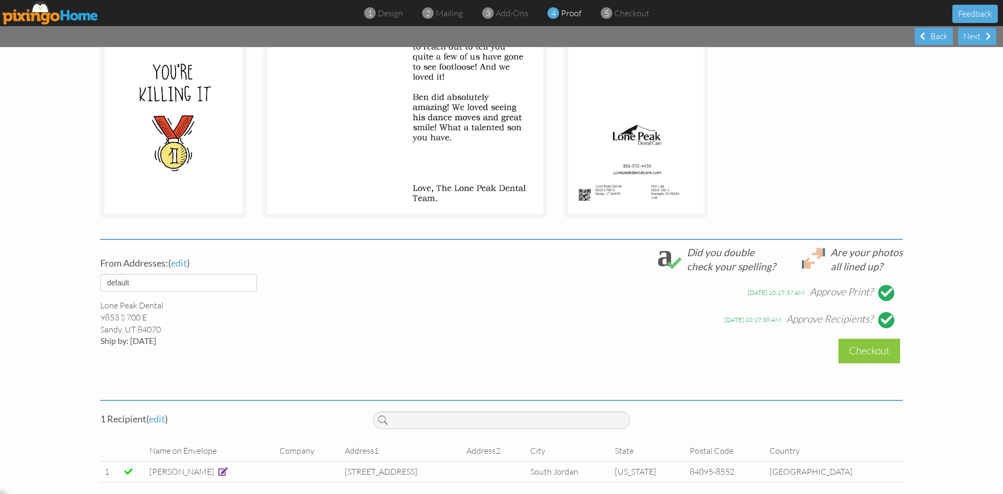
scroll to position [200, 0]
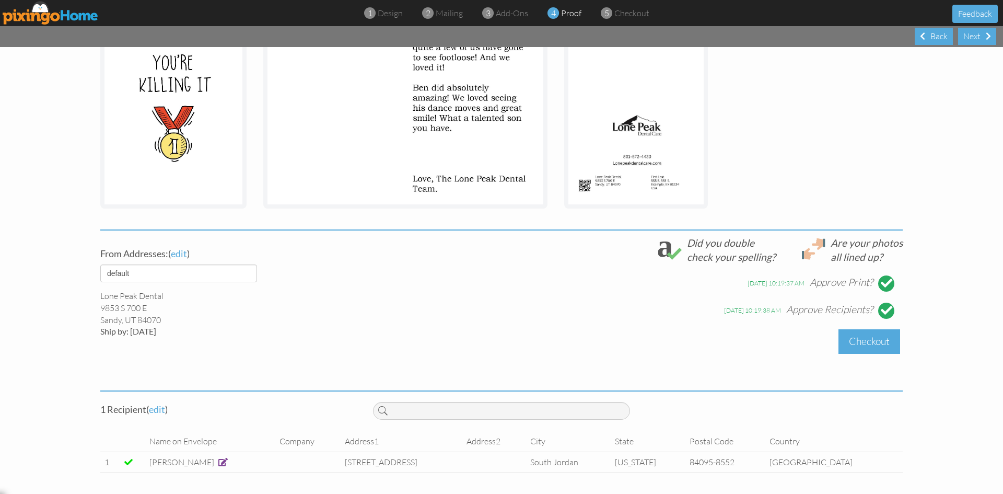
click at [877, 342] on div "Checkout" at bounding box center [870, 341] width 62 height 25
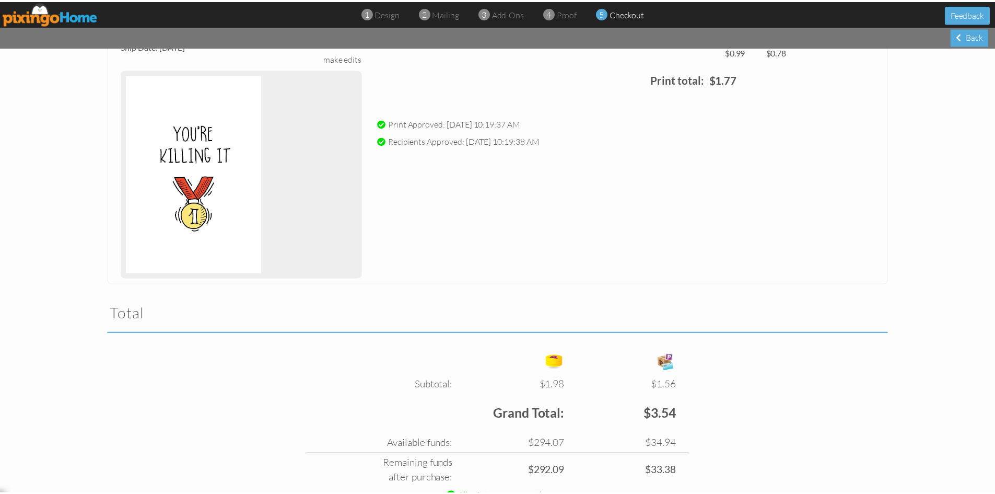
scroll to position [471, 0]
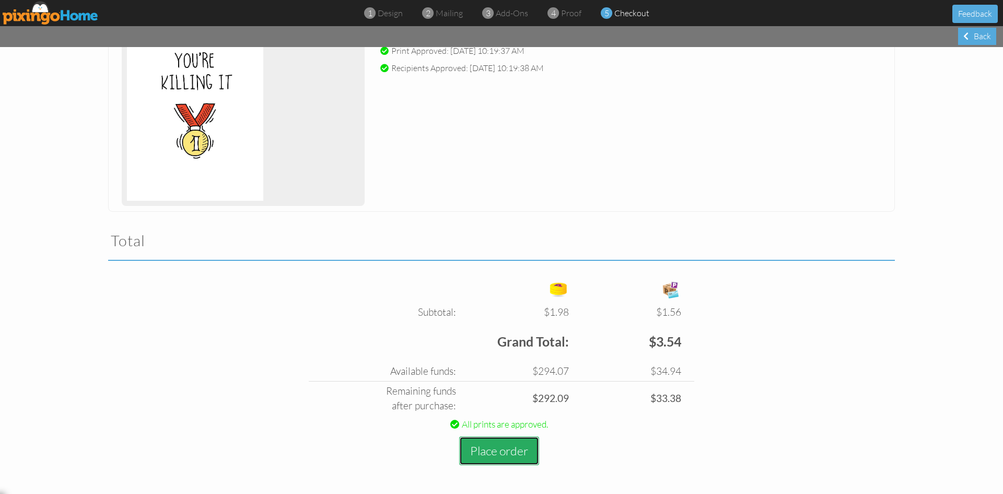
click at [476, 462] on button "Place order" at bounding box center [499, 450] width 80 height 29
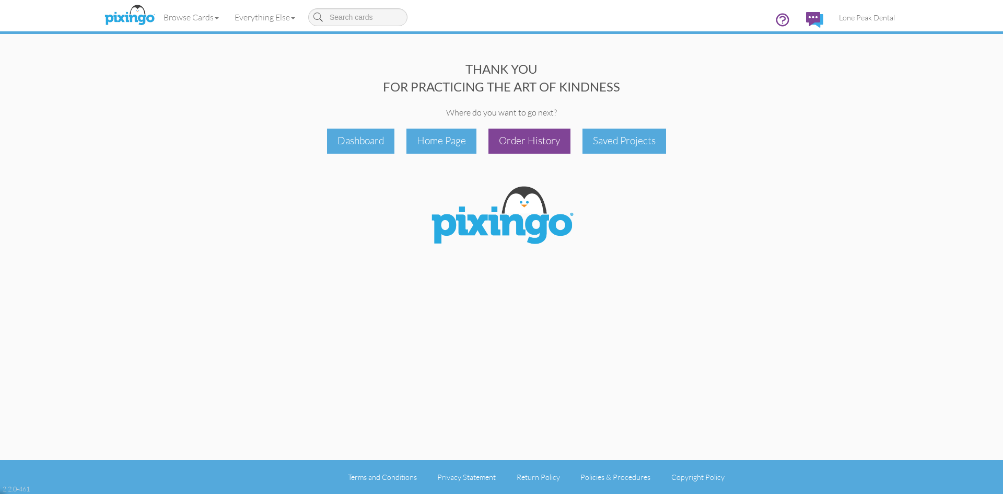
click at [529, 133] on div "Order History" at bounding box center [530, 141] width 82 height 25
